Goal: Navigation & Orientation: Find specific page/section

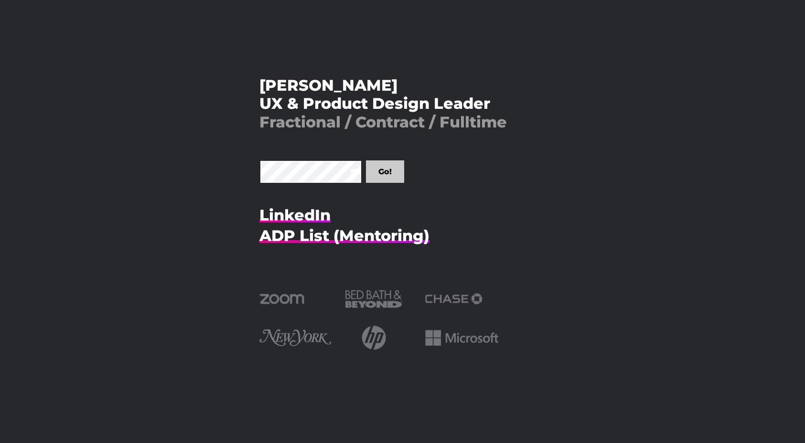
click at [386, 173] on input "Go!" at bounding box center [385, 172] width 38 height 22
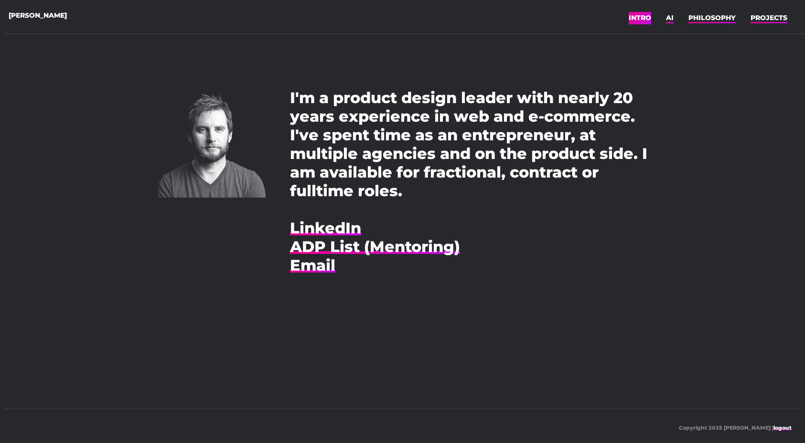
scroll to position [8, 0]
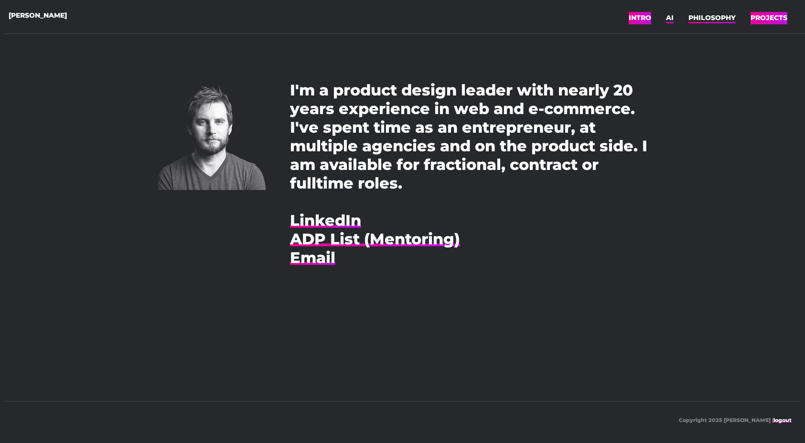
click at [761, 20] on link "PROJECTS" at bounding box center [769, 18] width 37 height 14
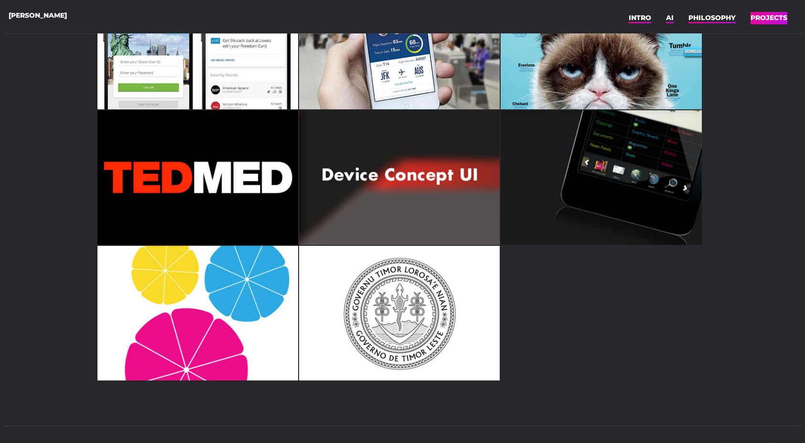
scroll to position [876, 0]
